Goal: Task Accomplishment & Management: Use online tool/utility

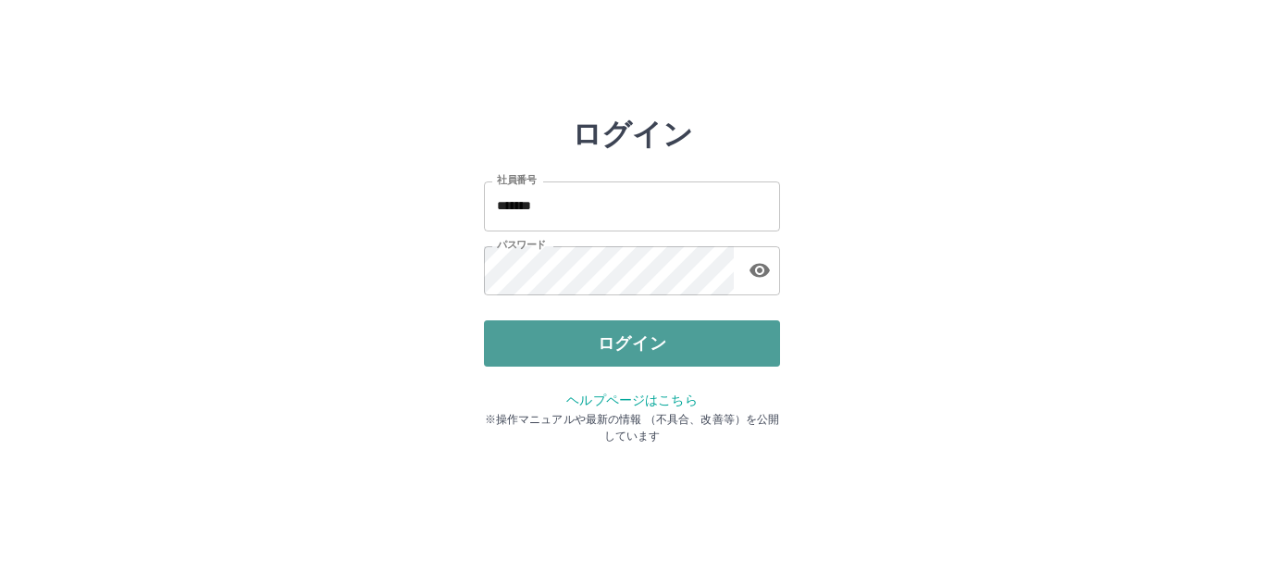
click at [558, 343] on button "ログイン" at bounding box center [632, 343] width 296 height 46
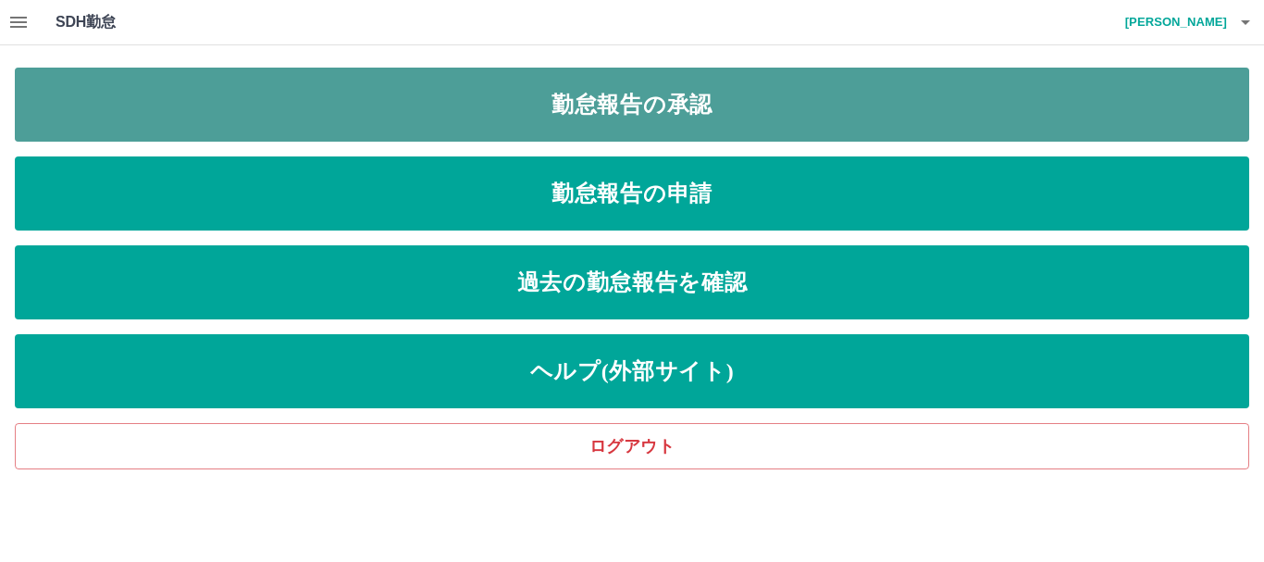
click at [634, 101] on link "勤怠報告の承認" at bounding box center [632, 105] width 1235 height 74
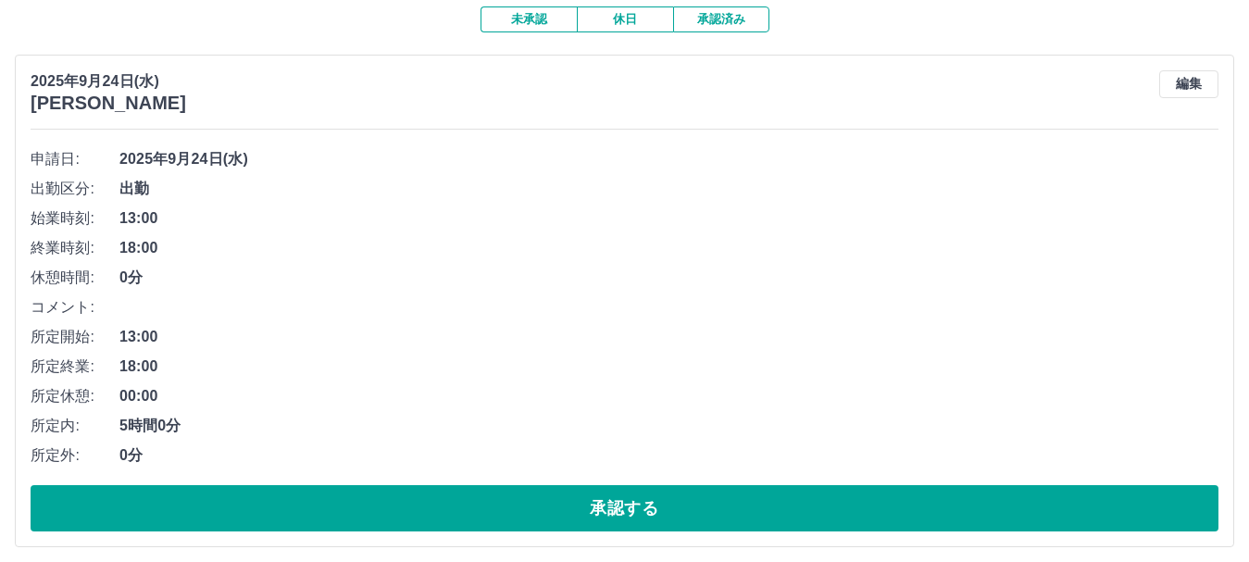
scroll to position [278, 0]
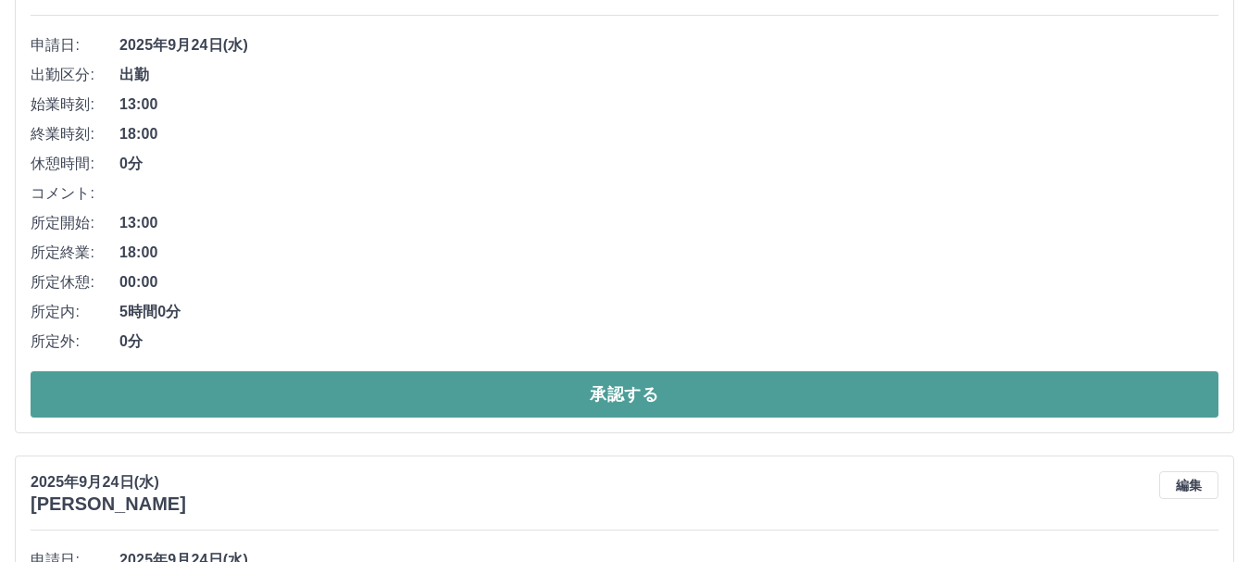
click at [487, 398] on button "承認する" at bounding box center [625, 394] width 1188 height 46
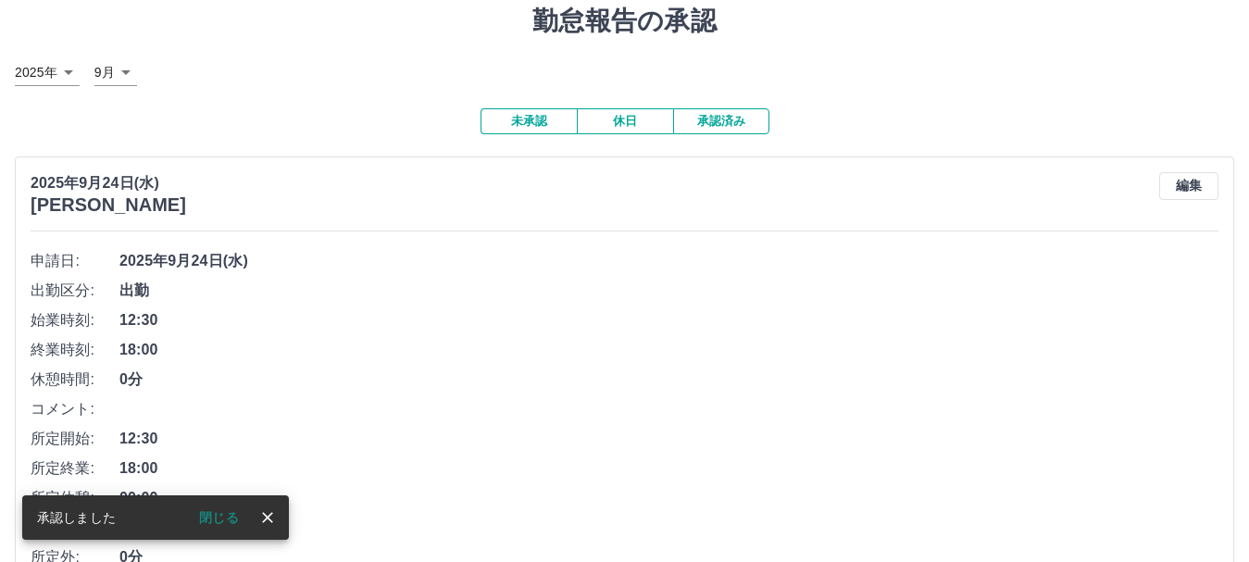
scroll to position [173, 0]
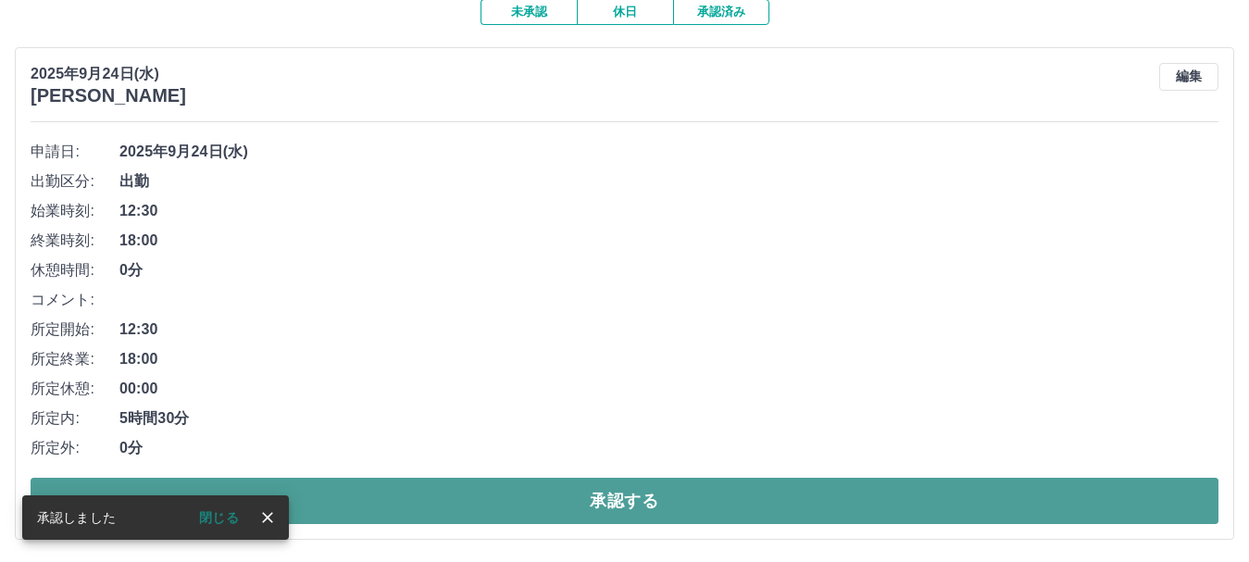
click at [522, 506] on button "承認する" at bounding box center [625, 501] width 1188 height 46
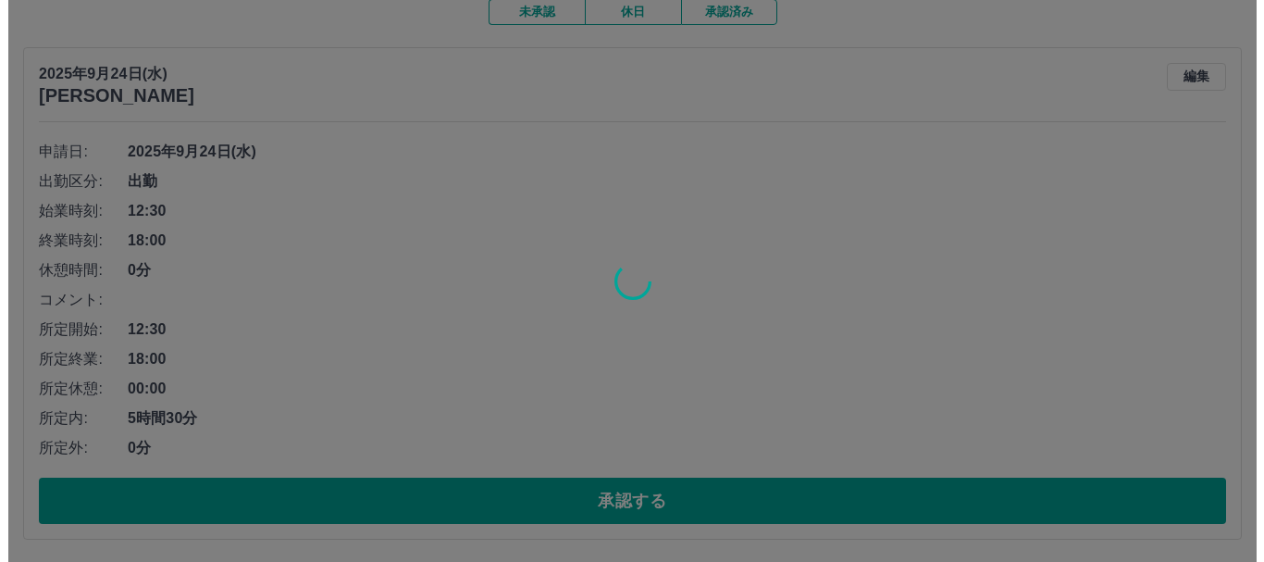
scroll to position [0, 0]
